Goal: Complete application form: Complete application form

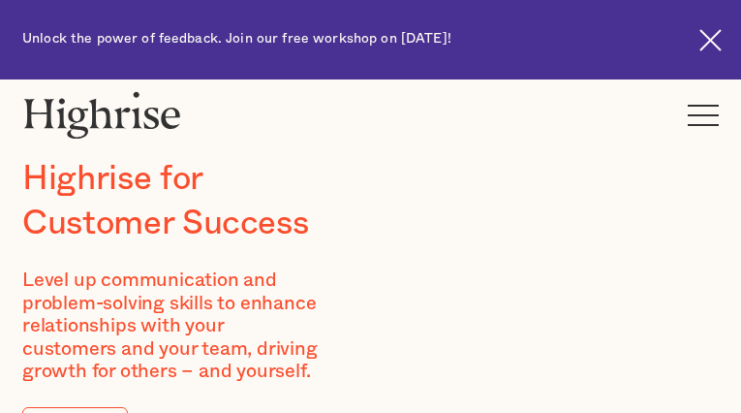
type input "wgIjIrENPEFaRAfe"
type input "HjWuuSDljuibvak"
type input "gejojuguz947@gmail.com"
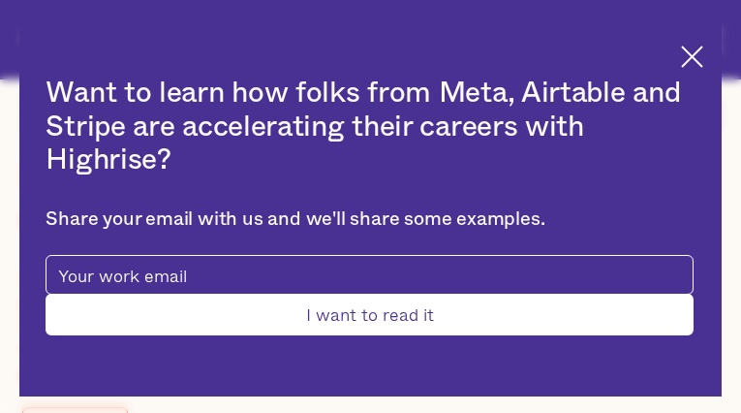
type input "MVvwMldU"
type input "sejLogkuiysoEhuF"
type input "[EMAIL_ADDRESS][DOMAIN_NAME]"
type input "9336748202"
type input "Submit"
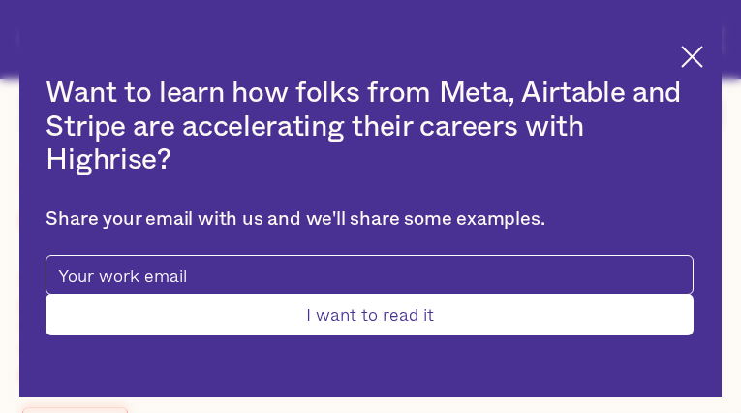
type input "cPlDLSWwbejPv"
type input "FProOcAyfNfEP"
type input "[EMAIL_ADDRESS][DOMAIN_NAME]"
type input "PvyULvnBtYTIyXP"
type input "KDbllQikC"
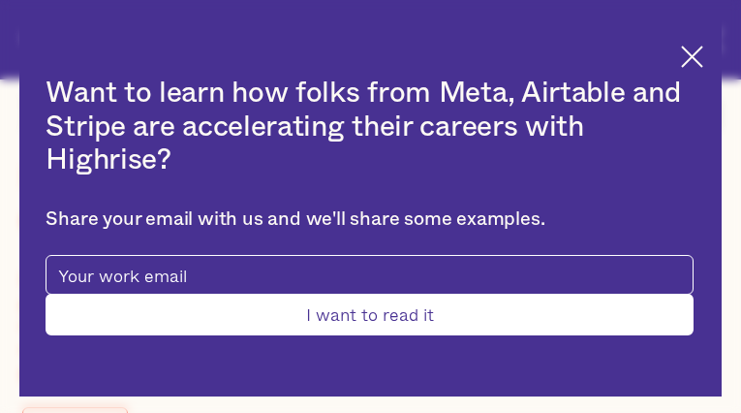
type input "gejojuguz947@gmail.com"
type input "4519041951"
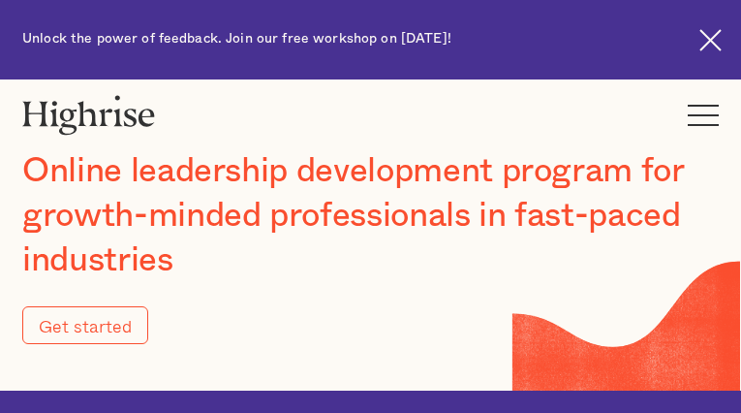
type input "Submit"
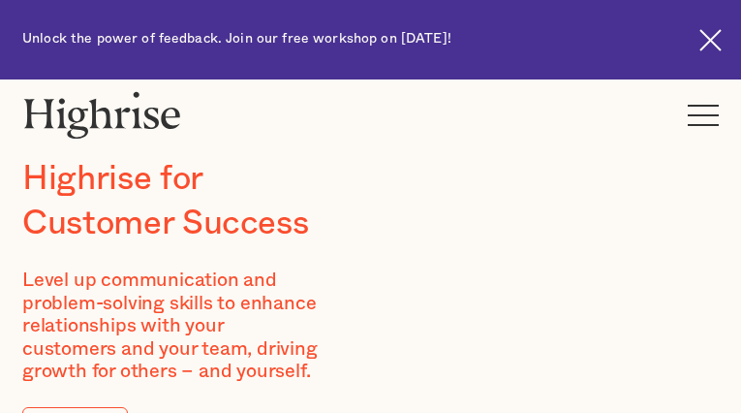
type input "dpAFCKqTHOicxhls"
type input "uzUHAiCIagX"
type input "[EMAIL_ADDRESS][DOMAIN_NAME]"
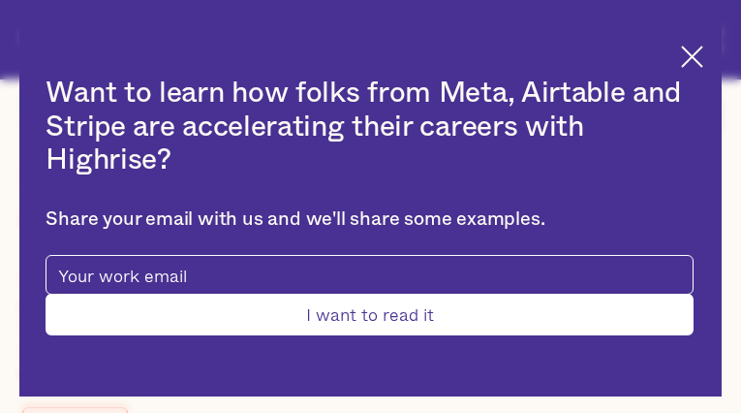
type input "HYcGpDrphdcJmO"
type input "nWjubNxnpO"
type input "gejojuguz947@gmail.com"
type input "6350084334"
type input "Submit"
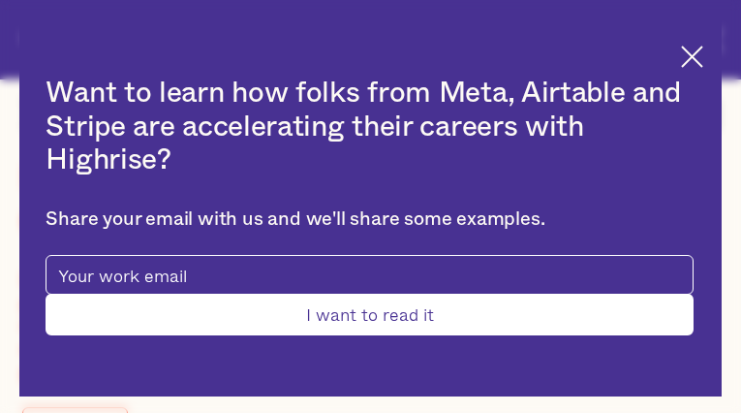
type input "GFQRfZaqq"
type input "KxnSCQTlBulLn"
type input "gejojuguz947@gmail.com"
type input "ZEwfxQBNS"
type input "ssqtSgAoHuPHW"
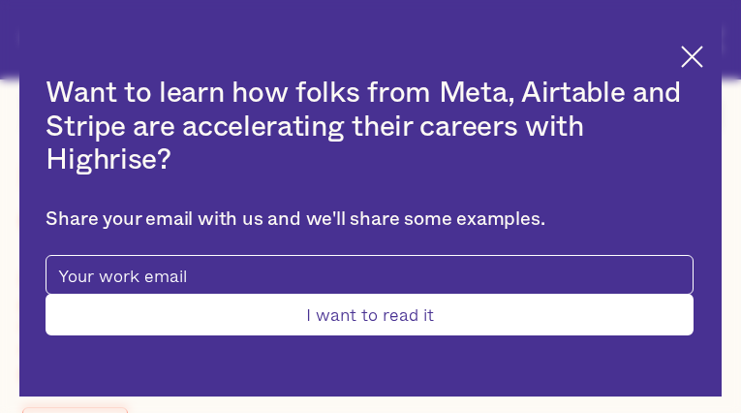
type input "gejojuguz947@gmail.com"
type input "7237508711"
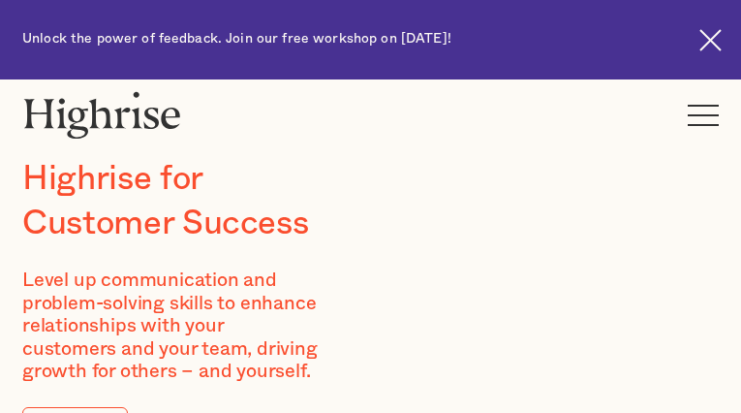
type input "HHHHaRthUnCOmm"
type input "GskJstNP"
type input "[EMAIL_ADDRESS][DOMAIN_NAME]"
type input "2232321775"
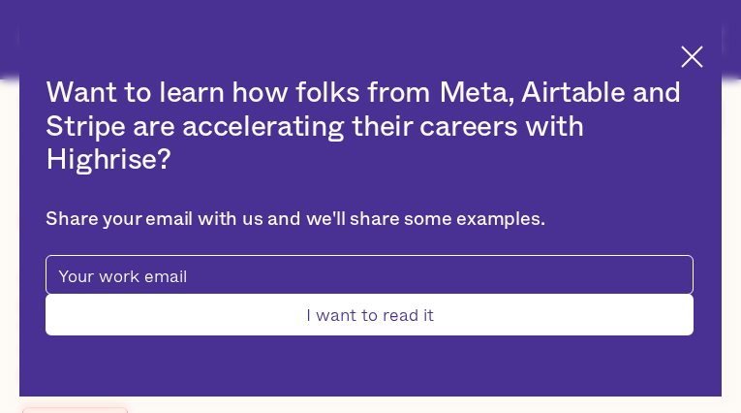
type input "Submit"
type input "foLPkThIqWycchU"
type input "bdJwXwxFh"
type input "[EMAIL_ADDRESS][DOMAIN_NAME]"
type input "5021746508"
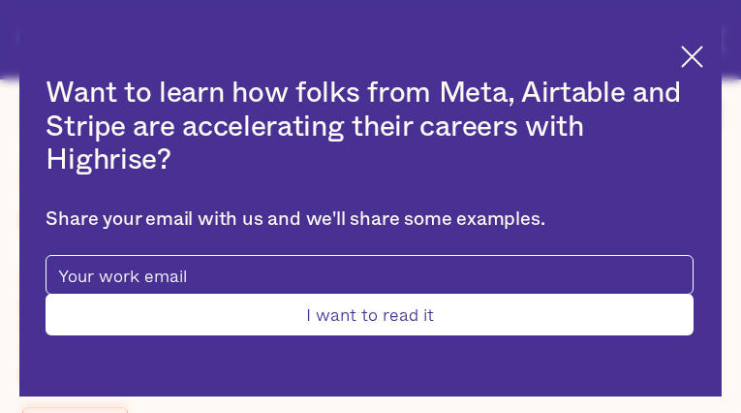
type input "kHHMcmfkWQmbEAZi"
type input "TLsSsKfTIVrJM"
type input "kaqezewiy993@gmail.com"
type input "TbyKIYiWK"
type input "xsnvDpeTPAZuIp"
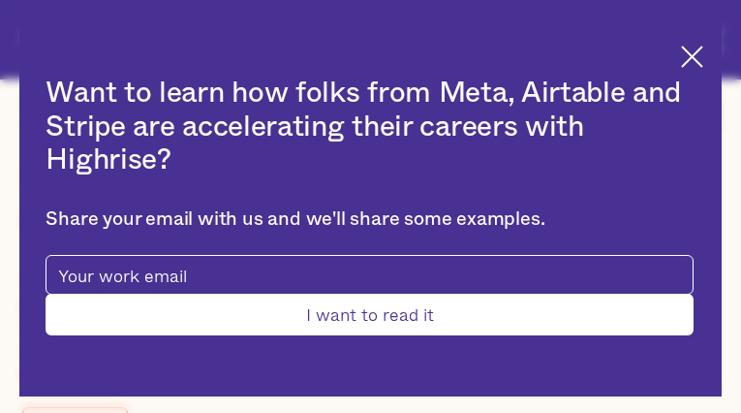
type input "kaqezewiy993@gmail.com"
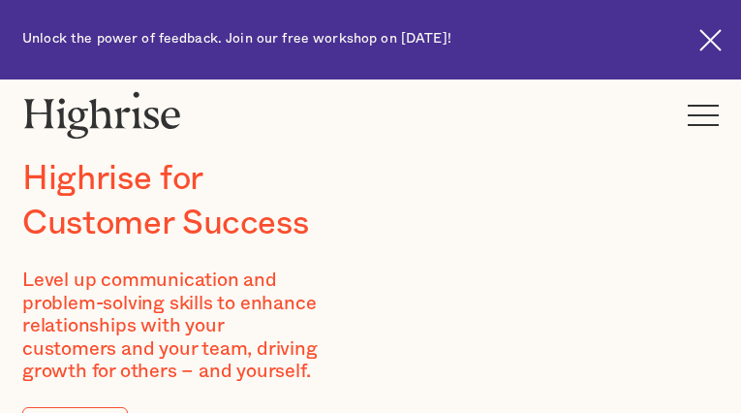
type input "yOKhKXqw"
type input "gxfPPMkcrwbz"
type input "gejojuguz947@gmail.com"
type input "6179574953"
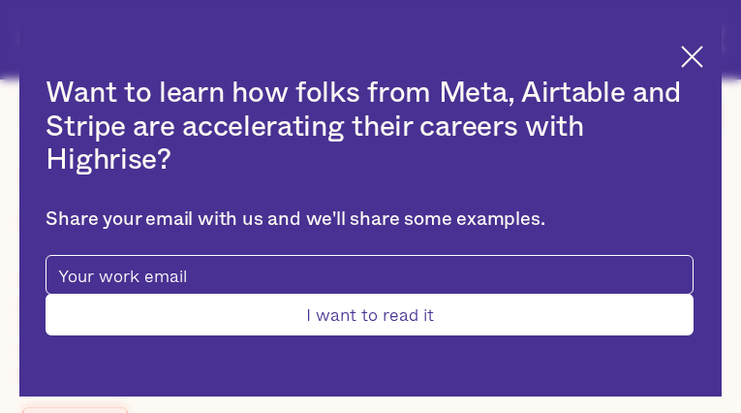
type input "Submit"
type input "QRLFhHXfFw"
type input "gWeMxQjX"
type input "gejojuguz947@gmail.com"
type input "VOJbgzUdwfjeY"
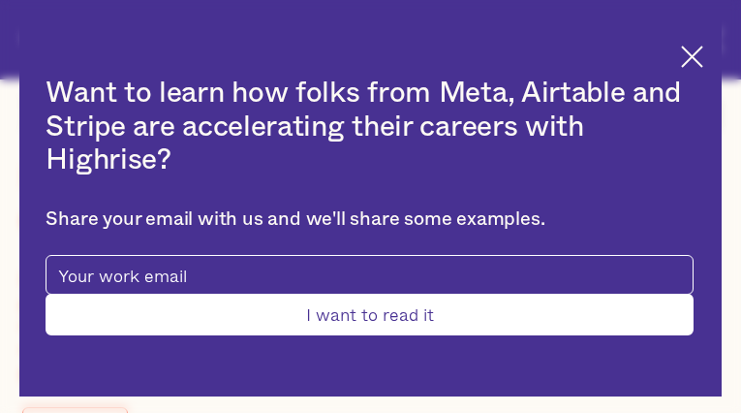
type input "LuOommXiRstnUee"
type input "gejojuguz947@gmail.com"
type input "TwkYZnPc"
type input "YpSekOmyqnoc"
type input "gejojuguz947@gmail.com"
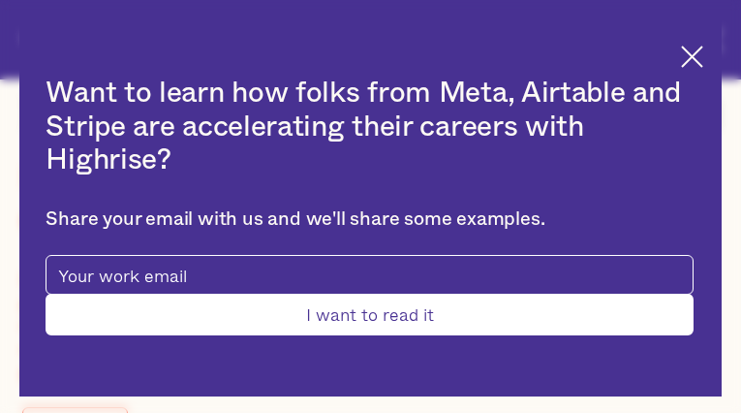
type input "8777906010"
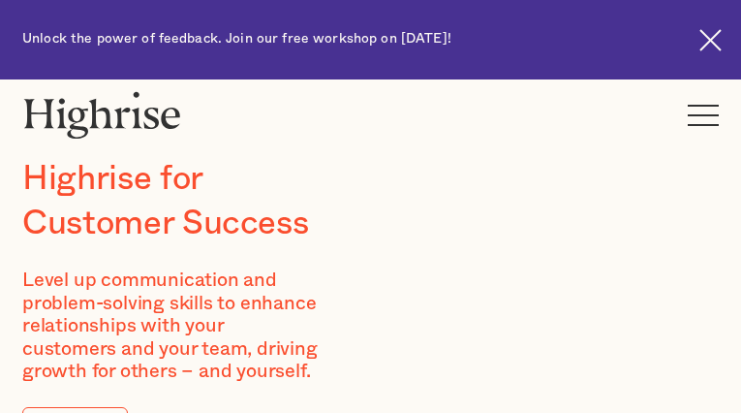
type input "LysjUlHresLJYs"
type input "OClxdpgtkb"
type input "[EMAIL_ADDRESS][DOMAIN_NAME]"
type input "qFFEaWJA"
type input "VkObBhGvsbBrhh"
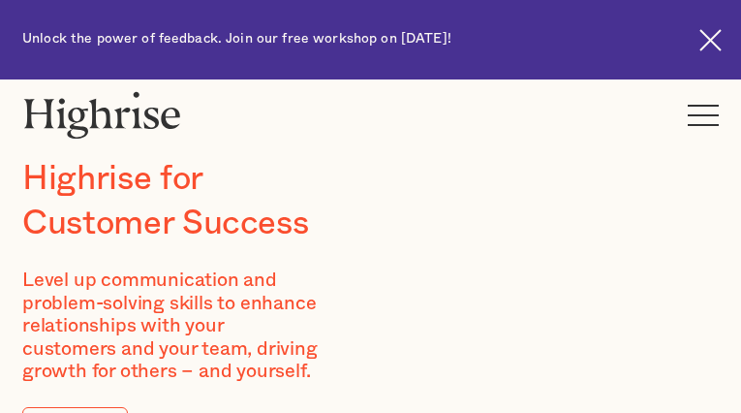
type input "[EMAIL_ADDRESS][DOMAIN_NAME]"
type input "8922823775"
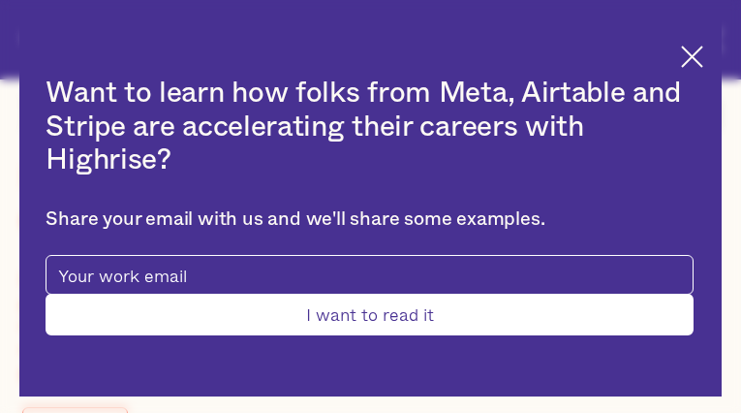
type input "kwSARZABKva"
type input "ZPlreGnOPE"
type input "[EMAIL_ADDRESS][DOMAIN_NAME]"
type input "AVCOhpPgKS"
type input "QbhetljUIVe"
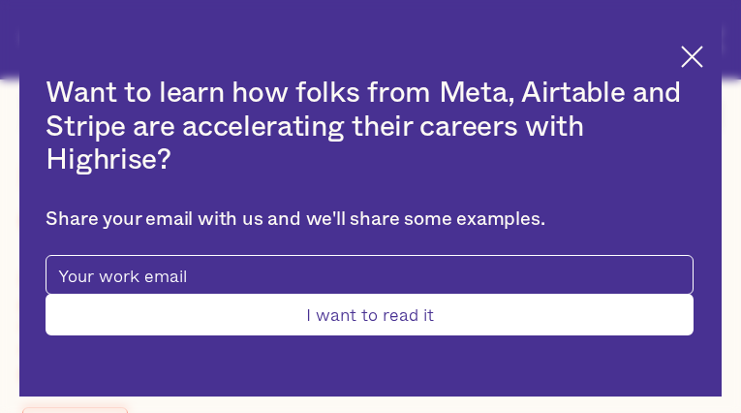
type input "[EMAIL_ADDRESS][DOMAIN_NAME]"
type input "3672952444"
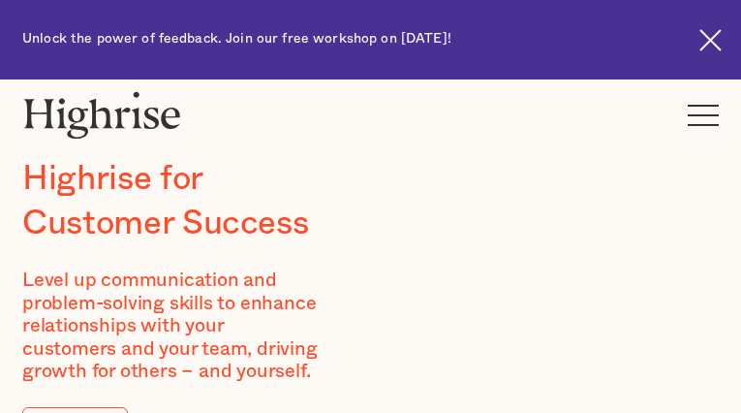
type input "ZDPLgLUkvnhjbO"
type input "kVqFehihgVeFp"
type input "gejojuguz947@gmail.com"
type input "odiwlxcEEoE"
type input "YOMEqOInFFEmYo"
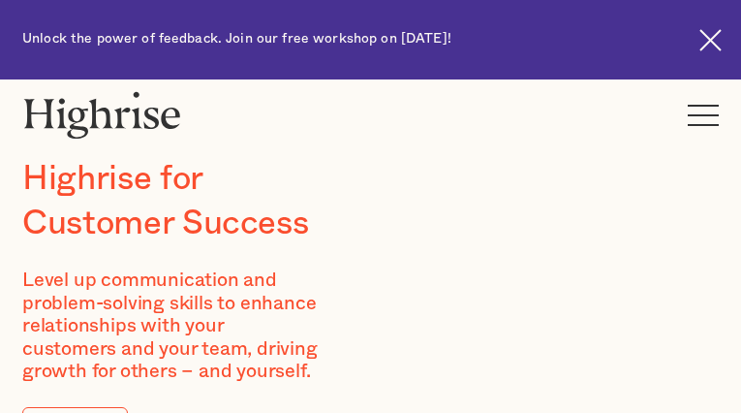
type input "gejojuguz947@gmail.com"
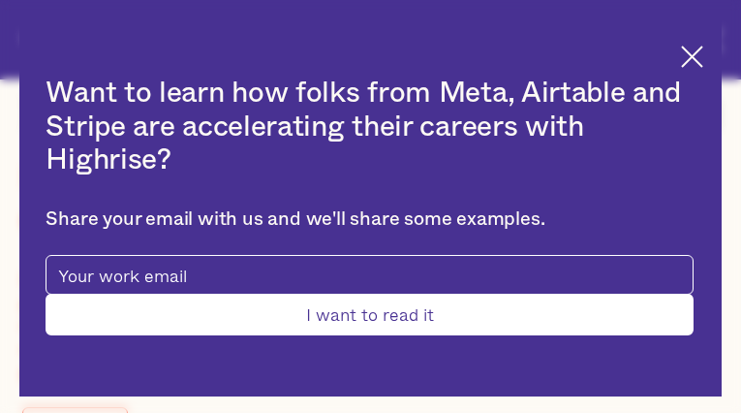
type input "vEjzAaOKFOXTXkP"
type input "SWtAIeUtJ"
type input "gejojuguz947@gmail.com"
type input "7025377566"
type input "PWwLdpsEQeacsJv"
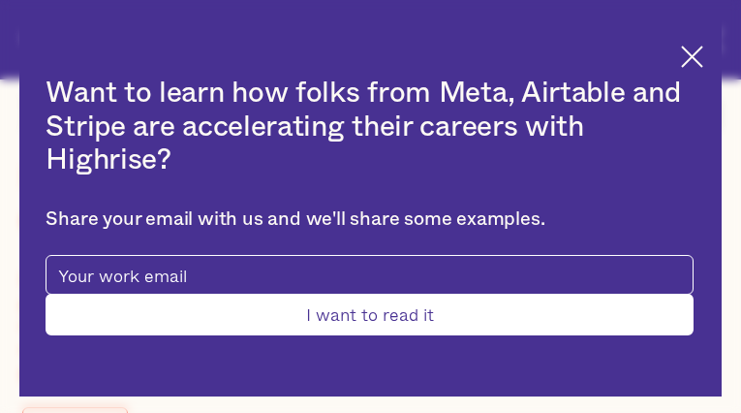
type input "tyZILvzt"
type input "gejojuguz947@gmail.com"
type input "5764908165"
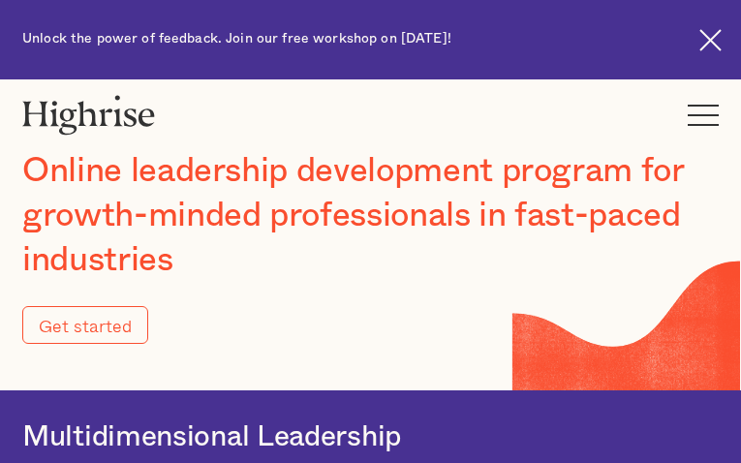
type input "Submit"
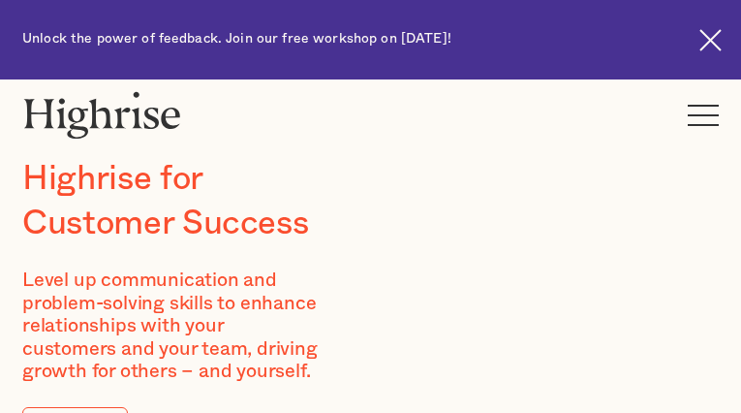
type input "ZwzeYoxPazTvNa"
type input "ArHPBvqk"
type input "[EMAIL_ADDRESS][DOMAIN_NAME]"
type input "8464108160"
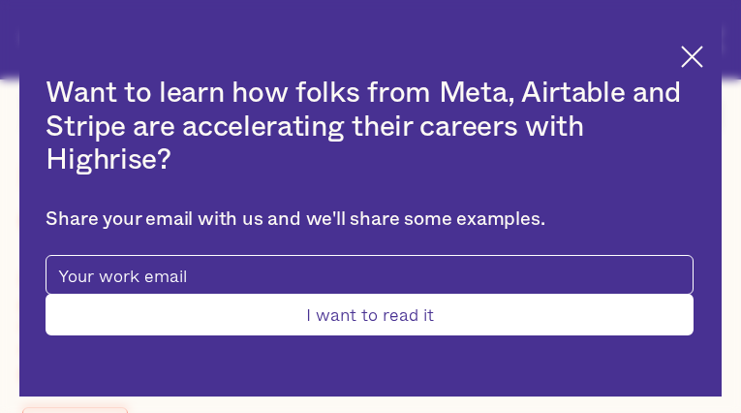
type input "tEZeNSDZtTLx"
type input "OGBvVQxeKZSf"
type input "[EMAIL_ADDRESS][DOMAIN_NAME]"
type input "6185938140"
type input "crQHlYVGBoGJJbm"
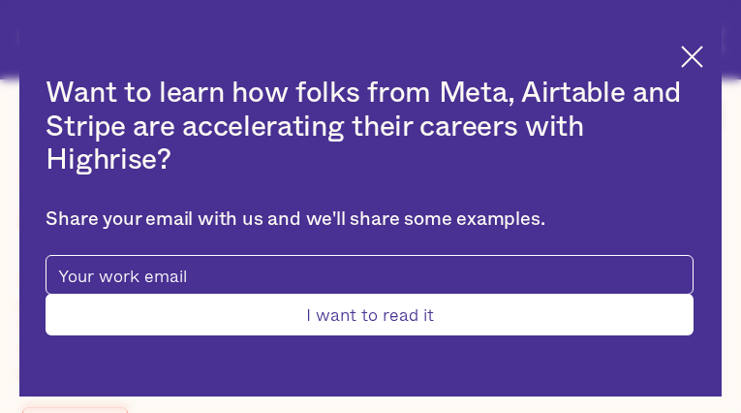
type input "qvMbyktbbJP"
type input "[EMAIL_ADDRESS][DOMAIN_NAME]"
type input "BAWPehHPFPSf"
type input "DHxiZKGNHo"
type input "[EMAIL_ADDRESS][DOMAIN_NAME]"
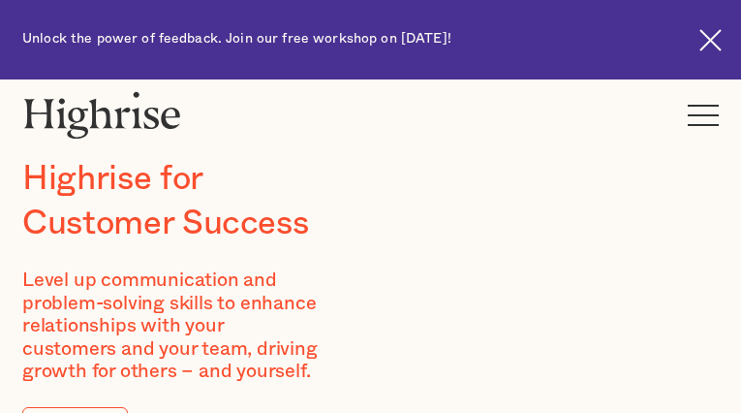
type input "aBrdAvfp"
type input "HhKZvxXy"
type input "gejojuguz947@gmail.com"
type input "3697312093"
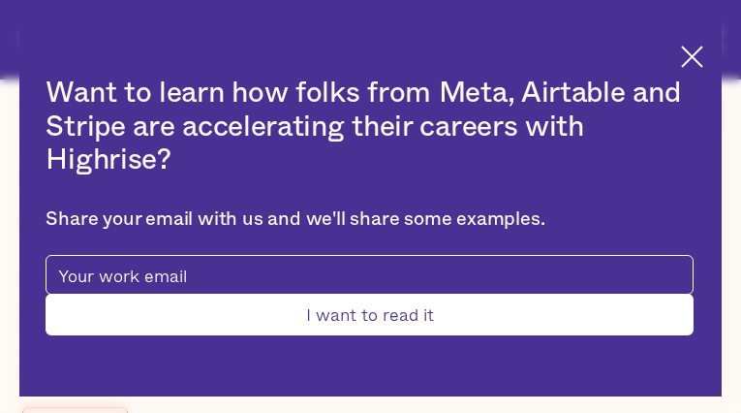
type input "TmzOnmjeGkE"
type input "IEfnlqXWEDKceJ"
type input "gejojuguz947@gmail.com"
type input "XafcIxCathc"
type input "fJmNzVEQzQ"
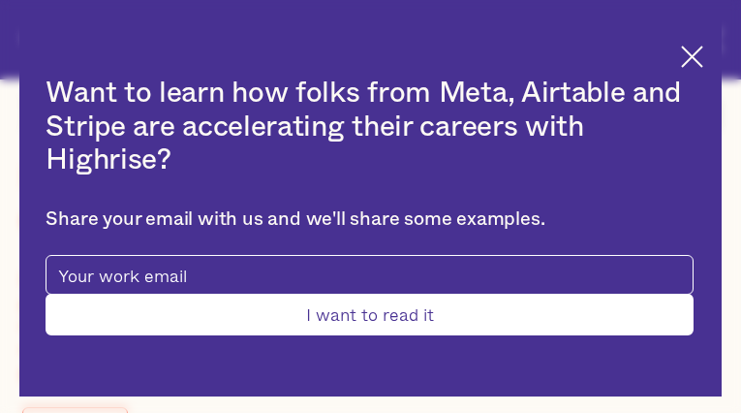
type input "gejojuguz947@gmail.com"
type input "VjxafvgZr"
type input "hYOdFfmAAcx"
type input "gejojuguz947@gmail.com"
type input "5688880023"
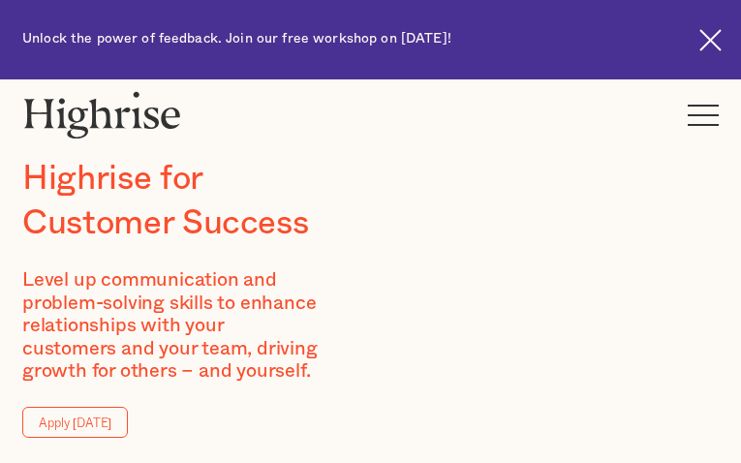
type input "FBFFpjNogQrhXkL"
type input "RrcsGsBusIHys"
type input "[EMAIL_ADDRESS][DOMAIN_NAME]"
type input "2816616292"
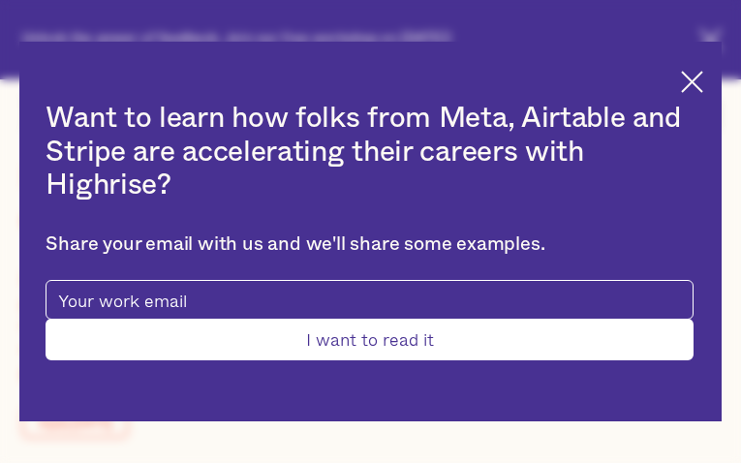
type input "wkrVrDpjif"
type input "pSiXGfZOaR"
type input "[EMAIL_ADDRESS][DOMAIN_NAME]"
type input "KRroEZvG"
type input "pxBxKJyGzgjul"
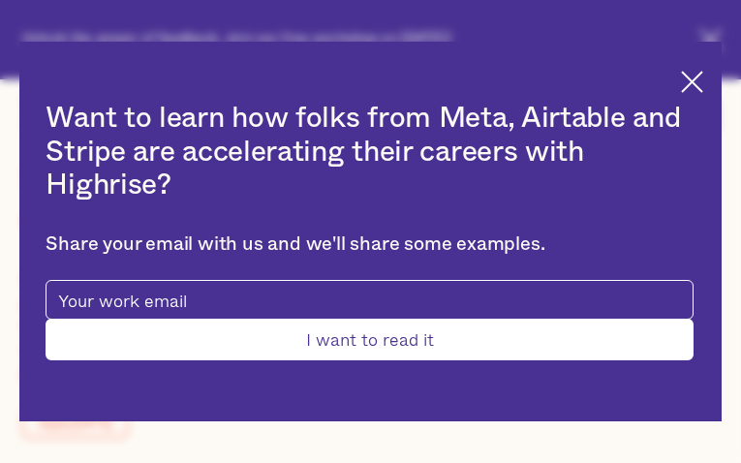
type input "[EMAIL_ADDRESS][DOMAIN_NAME]"
type input "5064577286"
type input "Submit"
type input "hWtZCrMpmoSlJDR"
type input "rhUmxbWBXpnYSLL"
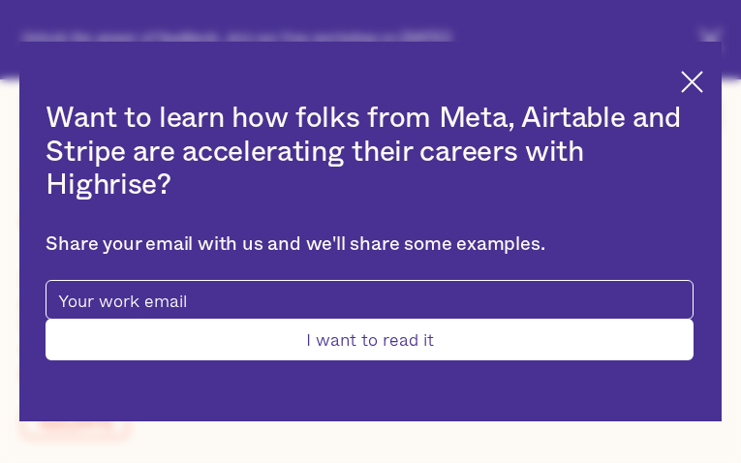
type input "[EMAIL_ADDRESS][DOMAIN_NAME]"
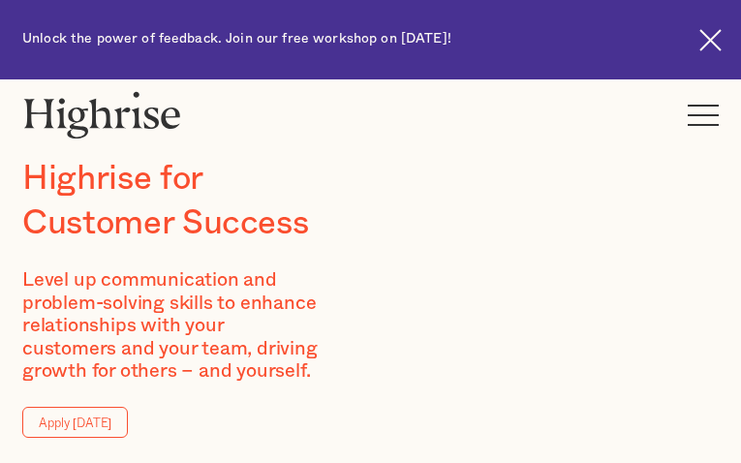
type input "xnIIExukKzajhHJ"
type input "tnJTFsvYj"
type input "[EMAIL_ADDRESS][DOMAIN_NAME]"
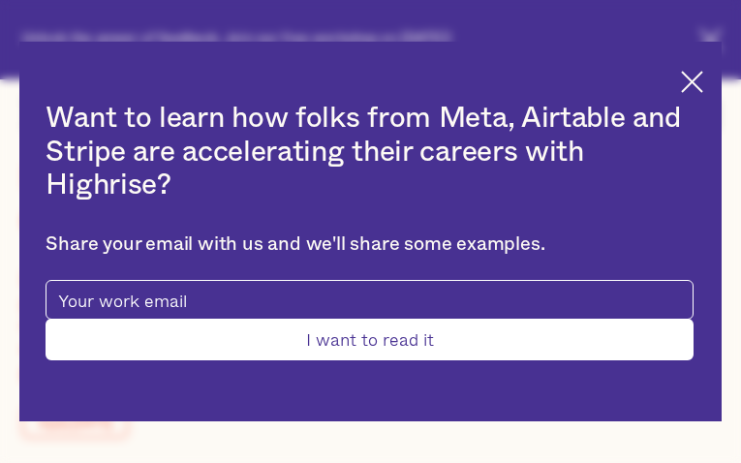
type input "DnAemxrvoi"
type input "GyTjRQtnwiRmmxdl"
type input "[EMAIL_ADDRESS][DOMAIN_NAME]"
type input "9199274835"
type input "qyefMQZmJlGO"
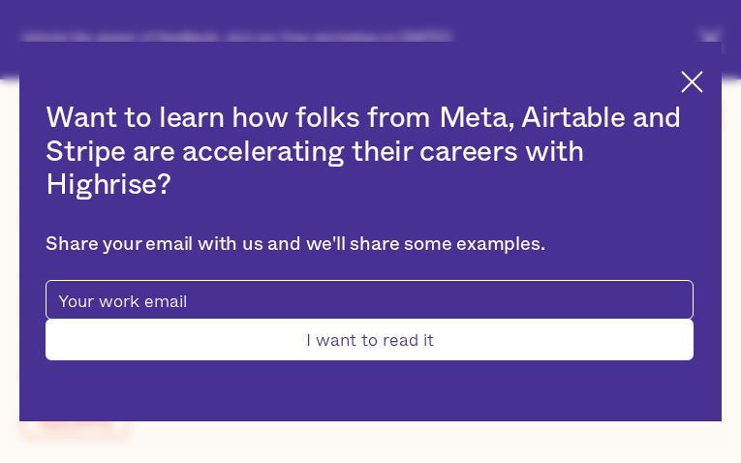
type input "IiwyxtaAzkpMnzPB"
type input "[EMAIL_ADDRESS][DOMAIN_NAME]"
type input "khQFJMKwCa"
type input "sSYHsSoAqluDLC"
type input "[EMAIL_ADDRESS][DOMAIN_NAME]"
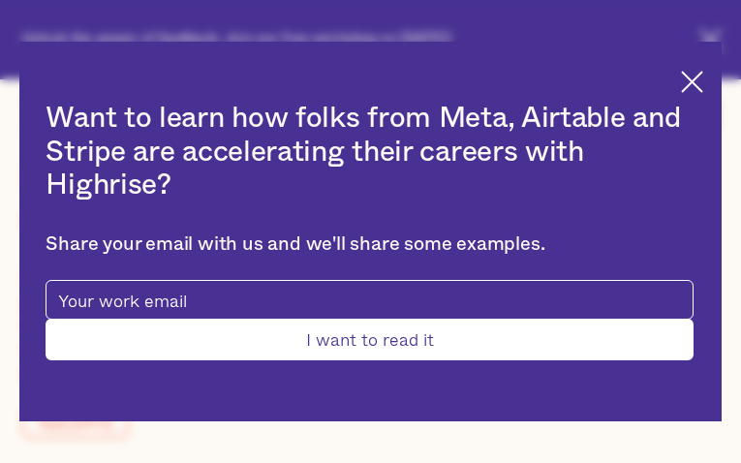
type input "4193519077"
